Goal: Information Seeking & Learning: Find specific fact

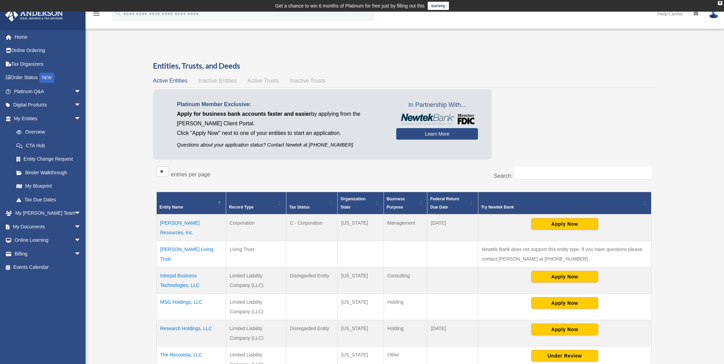
scroll to position [86, 0]
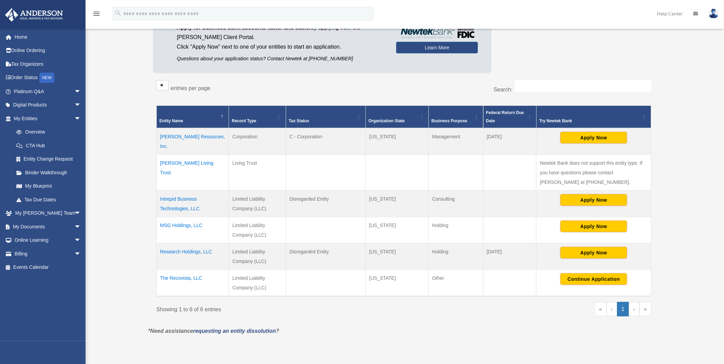
scroll to position [86, 0]
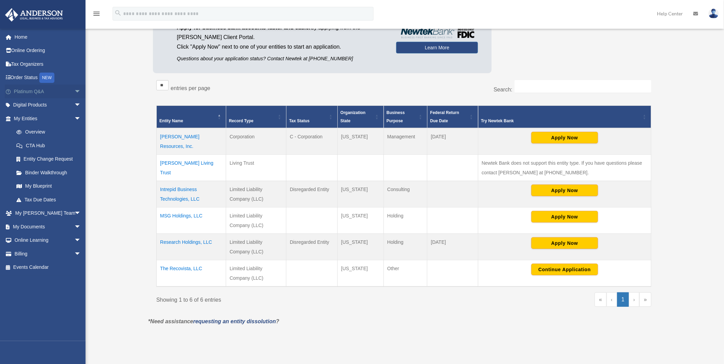
click at [74, 90] on span "arrow_drop_down" at bounding box center [81, 91] width 14 height 14
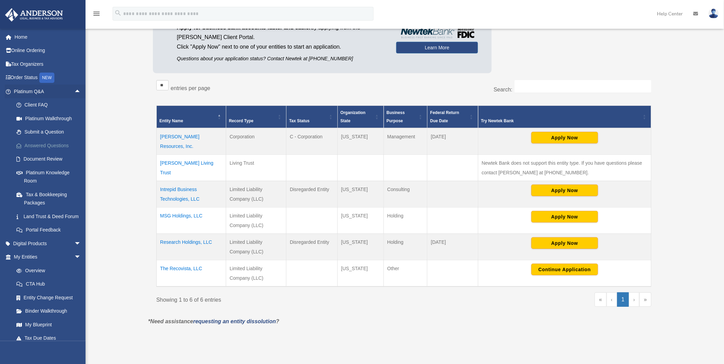
click at [42, 146] on link "Answered Questions" at bounding box center [51, 145] width 82 height 14
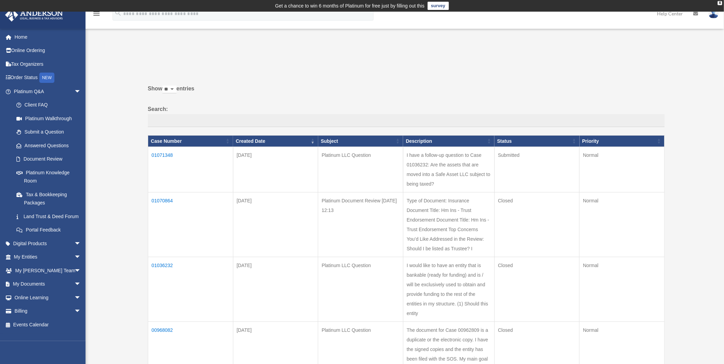
click at [159, 154] on td "01071348" at bounding box center [190, 169] width 85 height 45
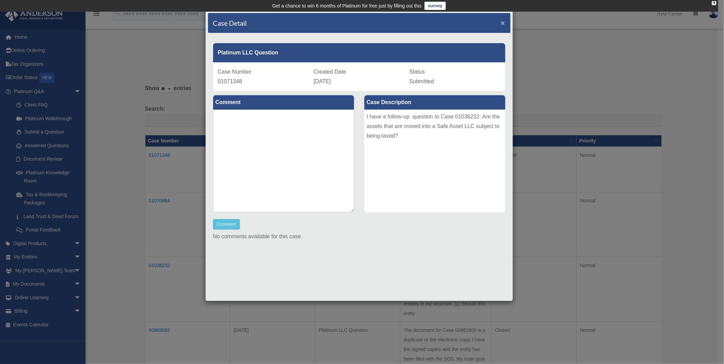
click at [502, 22] on span "×" at bounding box center [503, 23] width 4 height 8
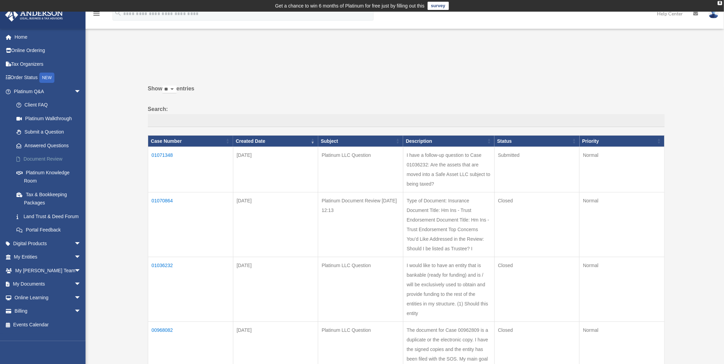
click at [37, 159] on link "Document Review" at bounding box center [51, 159] width 82 height 14
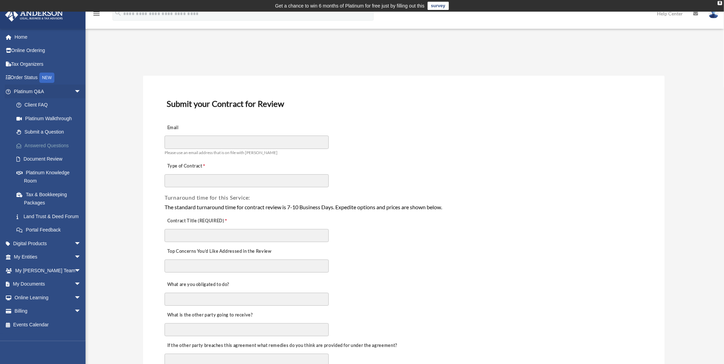
click at [42, 145] on link "Answered Questions" at bounding box center [51, 145] width 82 height 14
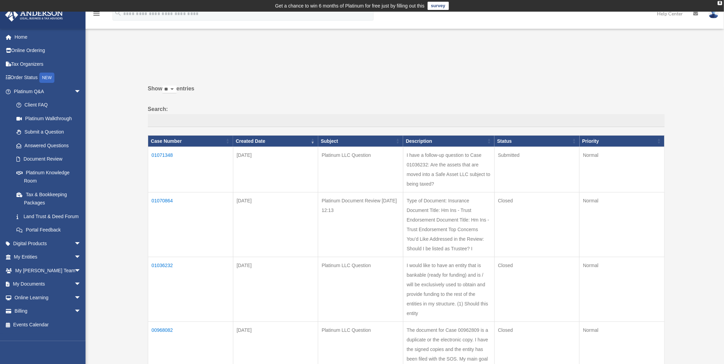
click at [162, 199] on td "01070864" at bounding box center [190, 224] width 85 height 65
